Goal: Transaction & Acquisition: Purchase product/service

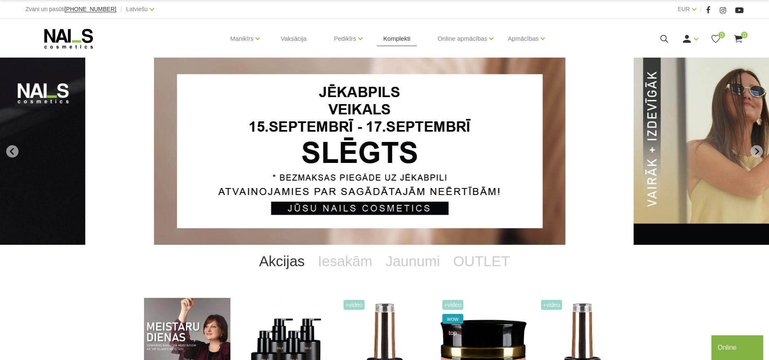
click at [394, 40] on link "Komplekti" at bounding box center [397, 39] width 40 height 40
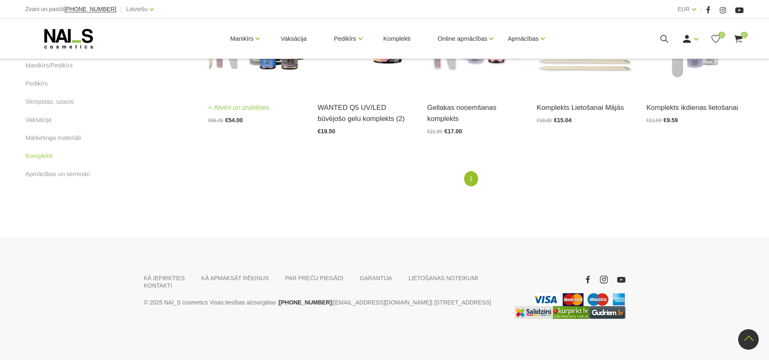
scroll to position [140, 0]
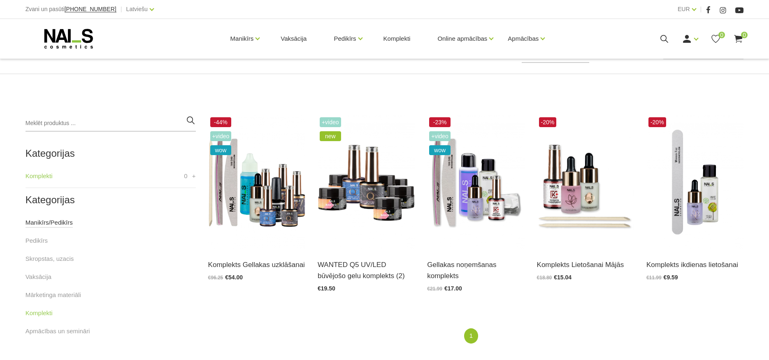
click at [55, 224] on link "Manikīrs/Pedikīrs" at bounding box center [49, 223] width 47 height 10
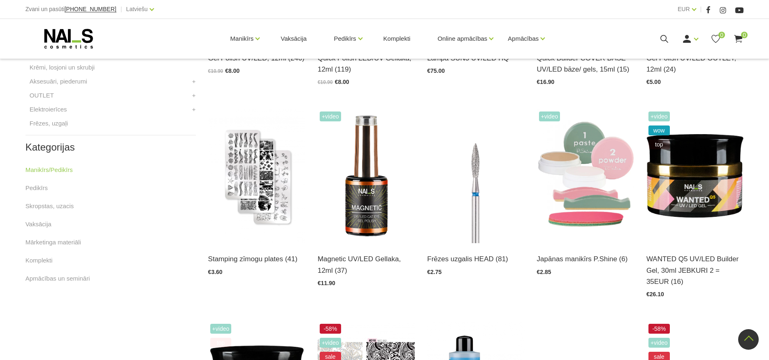
scroll to position [146, 0]
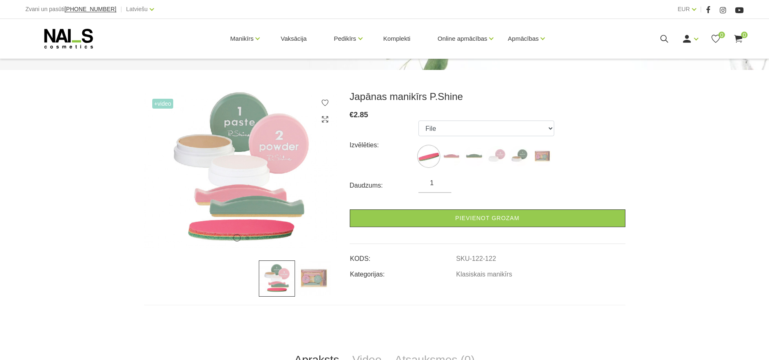
scroll to position [84, 0]
click at [452, 156] on img at bounding box center [451, 156] width 21 height 21
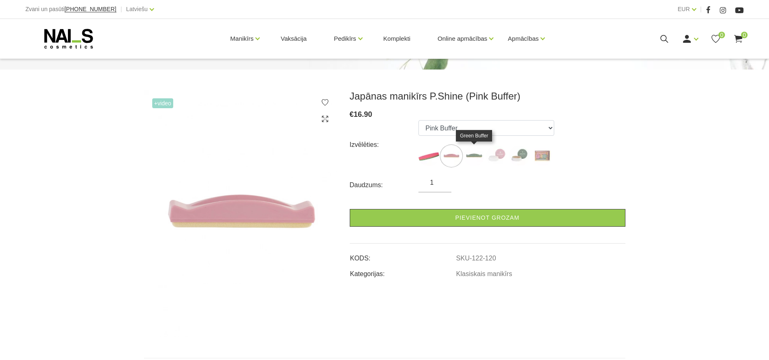
click at [475, 155] on img at bounding box center [474, 156] width 21 height 21
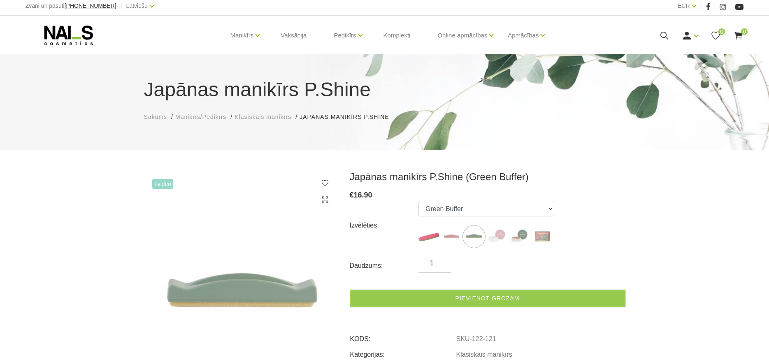
scroll to position [0, 0]
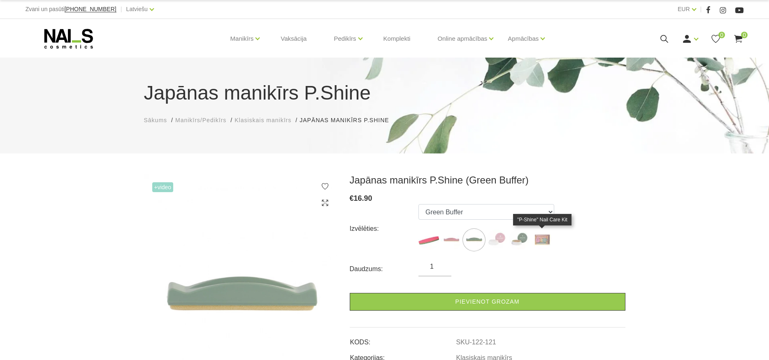
click at [540, 238] on img at bounding box center [542, 240] width 21 height 21
select select "127"
